Goal: Information Seeking & Learning: Learn about a topic

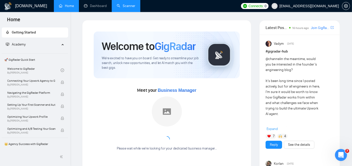
click at [128, 6] on link "Scanner" at bounding box center [126, 6] width 19 height 4
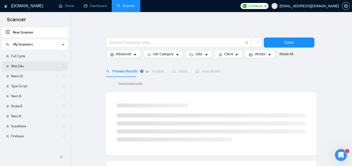
click at [25, 66] on link "Web Dev" at bounding box center [35, 66] width 48 height 10
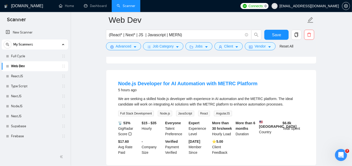
scroll to position [148, 0]
click at [26, 138] on link "Firebase" at bounding box center [35, 137] width 48 height 10
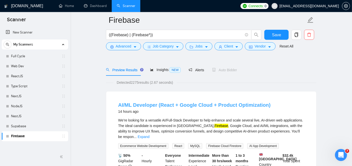
scroll to position [26, 0]
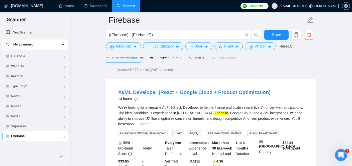
click at [149, 122] on link "Expand" at bounding box center [144, 124] width 12 height 4
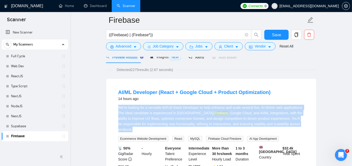
drag, startPoint x: 291, startPoint y: 126, endPoint x: 117, endPoint y: 105, distance: 175.2
click at [117, 105] on li "AI/ML Developer (React + Google Cloud + Product Optimization) 14 hours ago We’r…" at bounding box center [211, 135] width 198 height 100
copy div "We’re looking for a versatile AI/Full-Stack Developer to help enhance and scale…"
click at [151, 91] on link "AI/ML Developer (React + Google Cloud + Product Optimization)" at bounding box center [194, 93] width 153 height 6
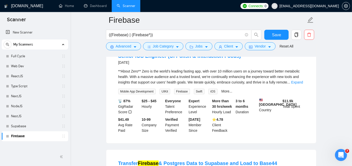
scroll to position [181, 0]
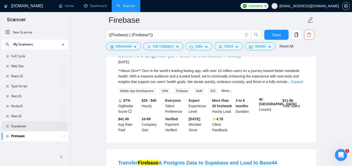
click at [26, 123] on link "Supabase" at bounding box center [35, 127] width 48 height 10
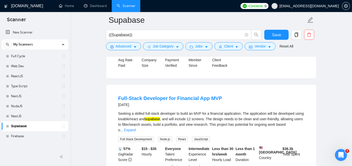
scroll to position [133, 0]
click at [163, 97] on link "Full-Stack Developer for Financial App MVP" at bounding box center [170, 99] width 104 height 6
click at [31, 116] on link "NestJS" at bounding box center [35, 117] width 48 height 10
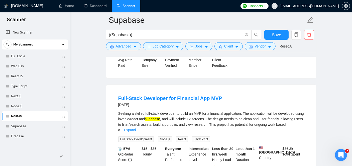
scroll to position [16, 0]
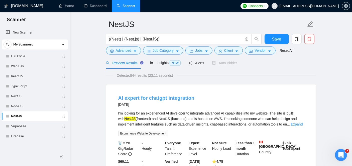
click at [167, 97] on link "AI expert for chatgpt integration" at bounding box center [156, 98] width 76 height 6
click at [131, 98] on link "AI expert for chatgpt integration" at bounding box center [156, 98] width 76 height 6
click at [26, 108] on link "NodeJS" at bounding box center [35, 107] width 48 height 10
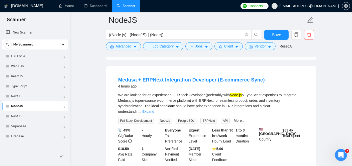
scroll to position [150, 0]
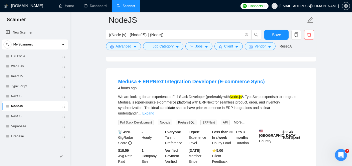
click at [154, 112] on link "Expand" at bounding box center [148, 114] width 12 height 4
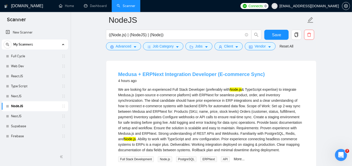
scroll to position [157, 0]
click at [201, 72] on link "Medusa + ERPNext Integration Developer (E-commerce Sync)" at bounding box center [191, 75] width 147 height 6
